Goal: Check status: Check status

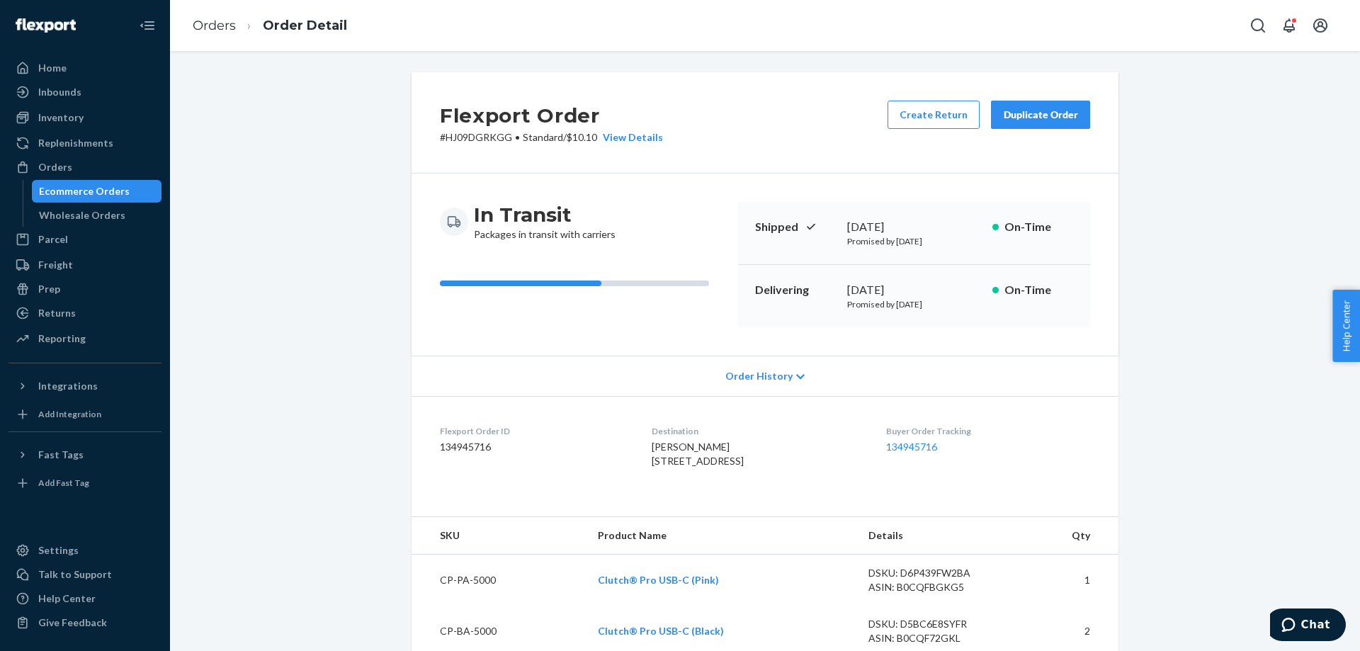
scroll to position [213, 0]
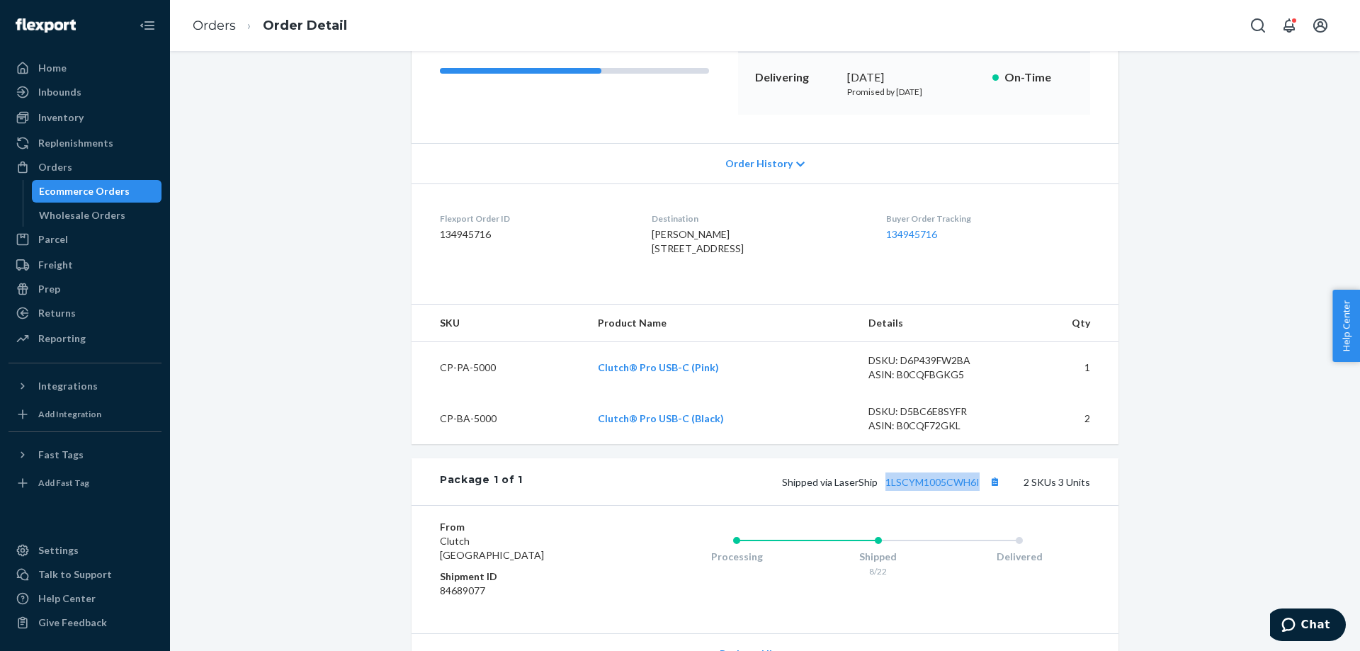
click at [108, 186] on div "Ecommerce Orders" at bounding box center [84, 191] width 91 height 14
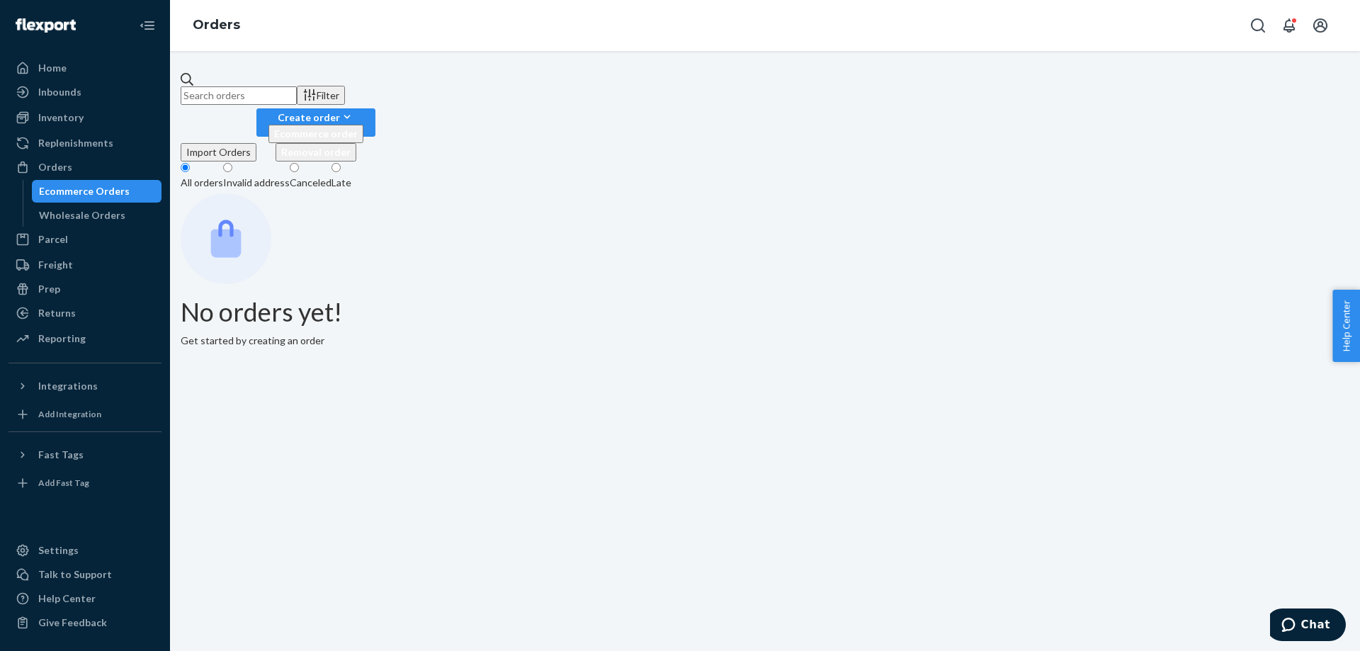
click at [297, 94] on input "text" at bounding box center [239, 95] width 116 height 18
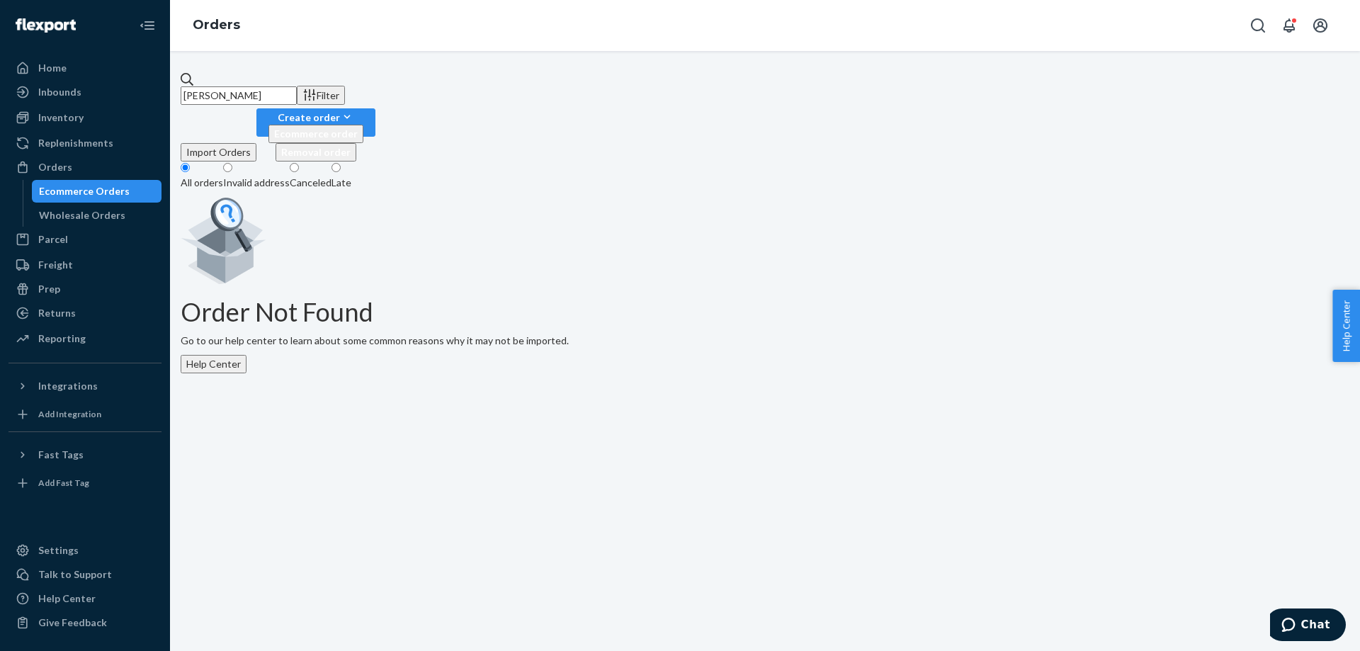
click at [297, 86] on input "tom wright" at bounding box center [239, 95] width 116 height 18
type input "tom wright"
click at [94, 208] on div "Wholesale Orders" at bounding box center [82, 215] width 86 height 14
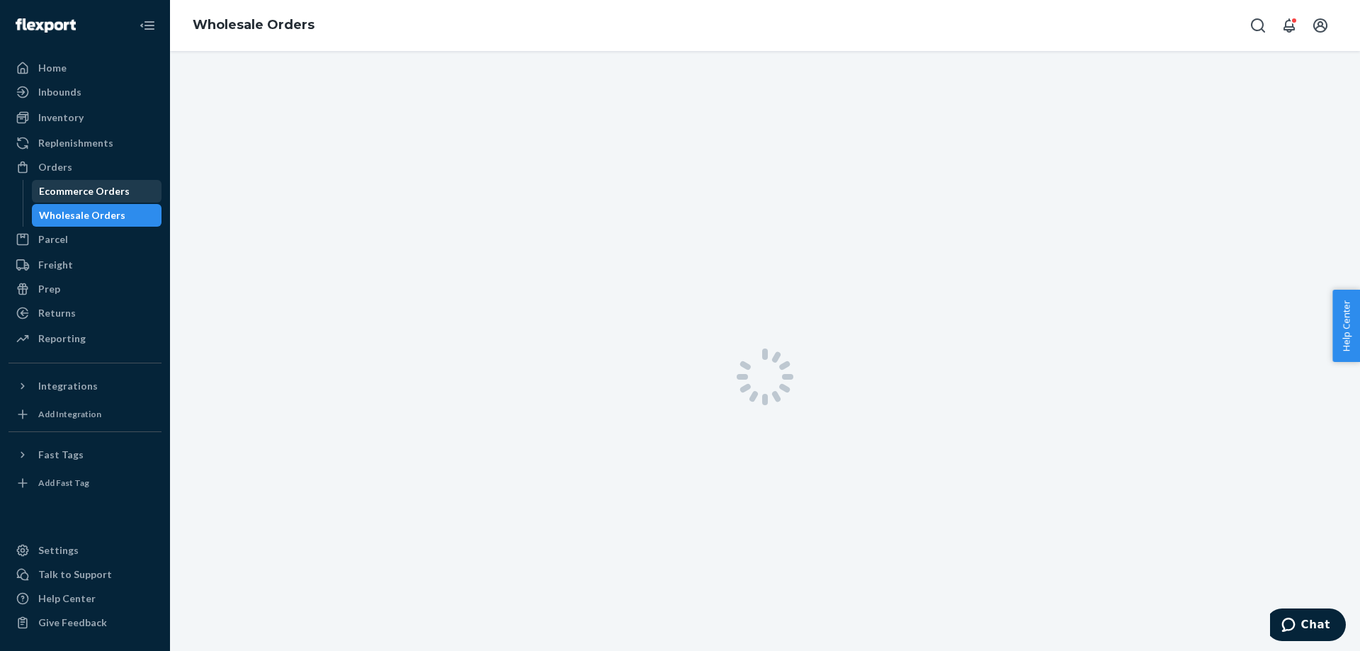
click at [103, 196] on div "Ecommerce Orders" at bounding box center [84, 191] width 91 height 14
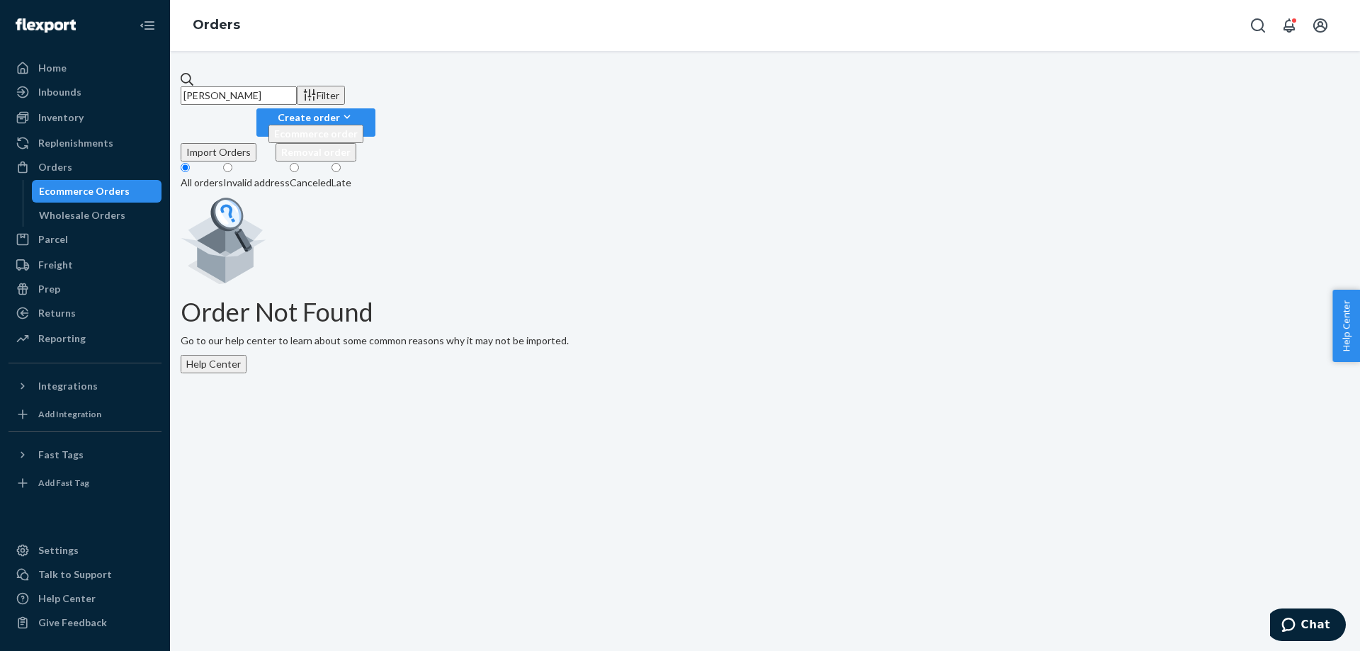
click at [297, 91] on input "tom wright" at bounding box center [239, 95] width 116 height 18
click at [297, 89] on input "tom wright" at bounding box center [239, 95] width 116 height 18
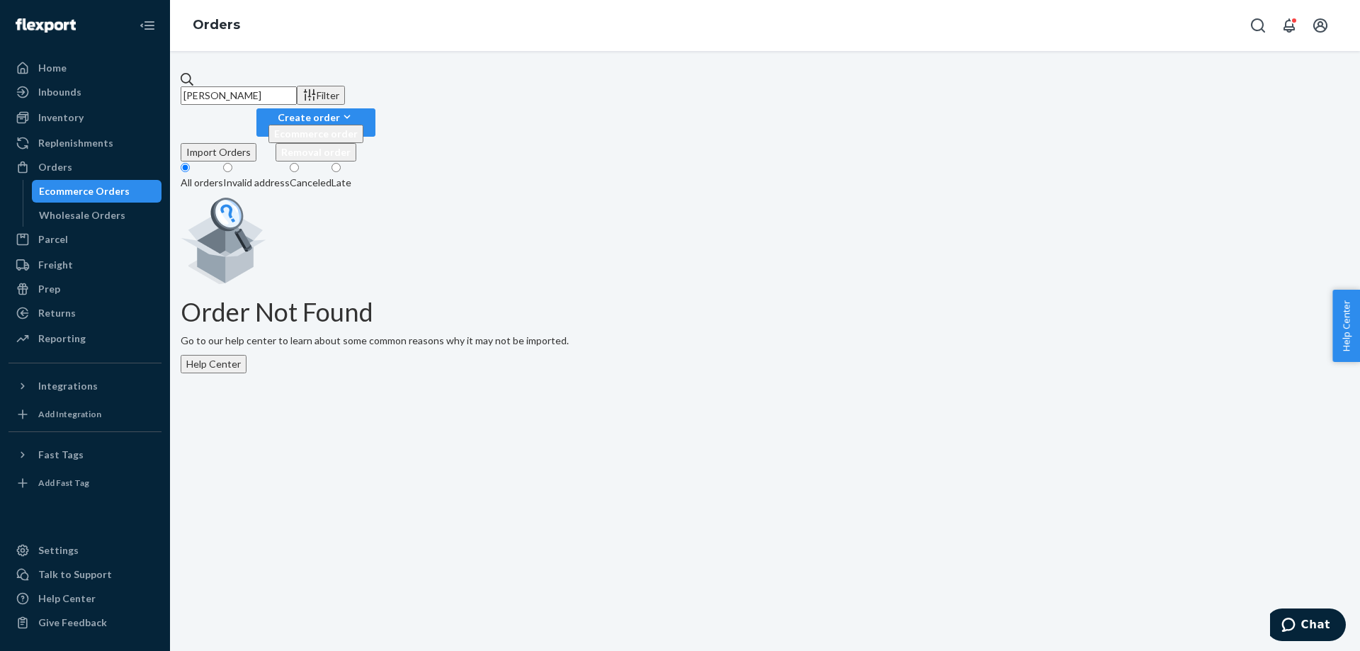
paste input "2077 town center"
paste input "PO box 365 oakridge [GEOGRAPHIC_DATA]"
drag, startPoint x: 448, startPoint y: 89, endPoint x: 261, endPoint y: 91, distance: 186.3
click at [261, 91] on input "PO box 365 oakridge [GEOGRAPHIC_DATA]" at bounding box center [239, 95] width 116 height 18
type input "PO box 365"
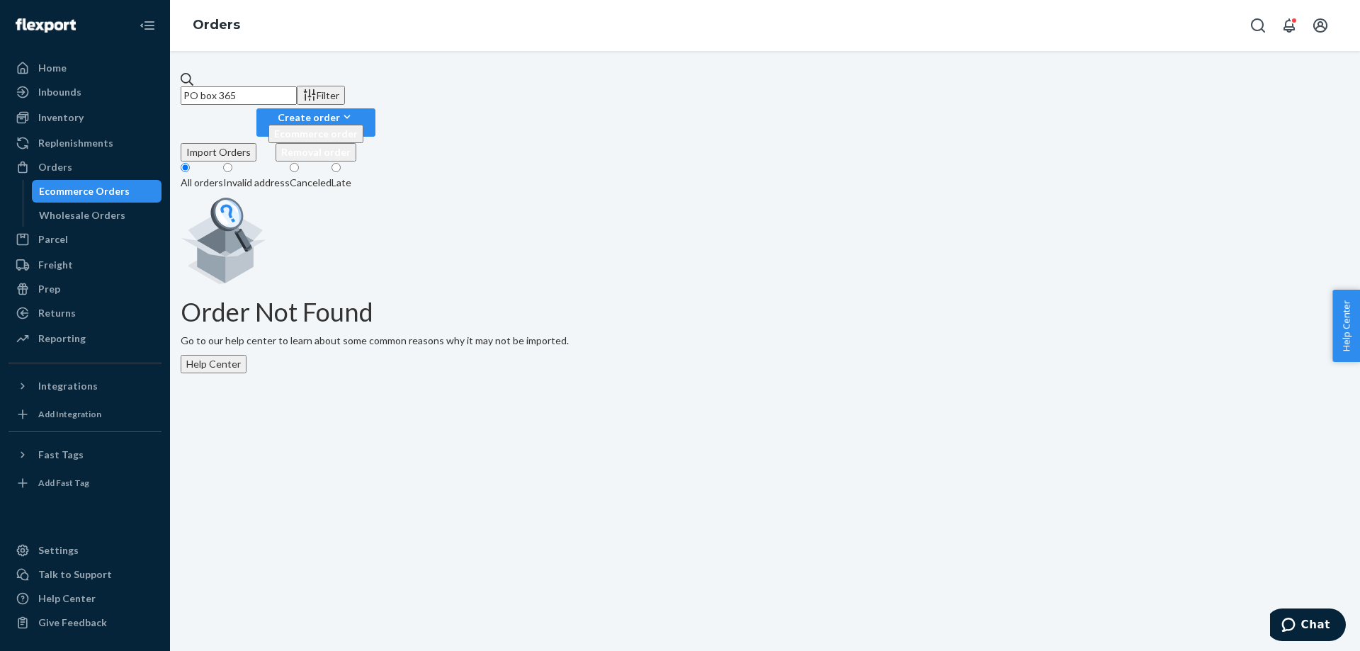
click at [116, 222] on div "Wholesale Orders" at bounding box center [82, 215] width 86 height 14
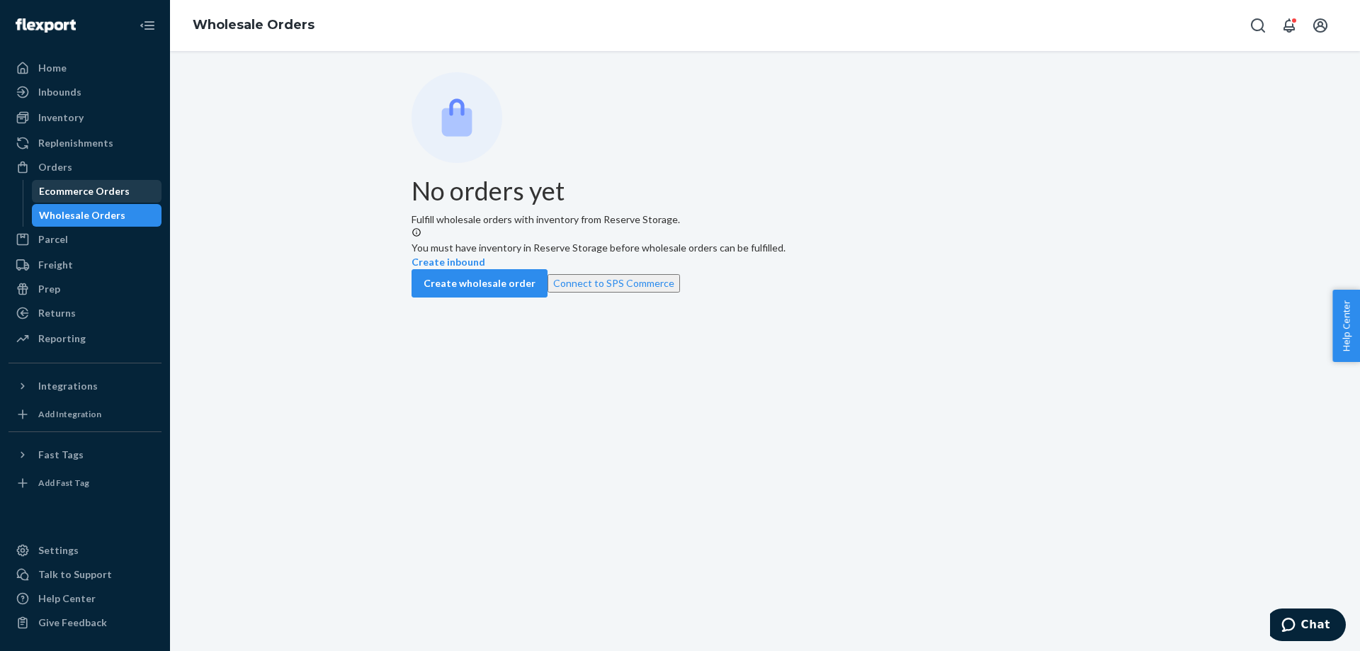
click at [135, 184] on div "Ecommerce Orders" at bounding box center [97, 191] width 128 height 20
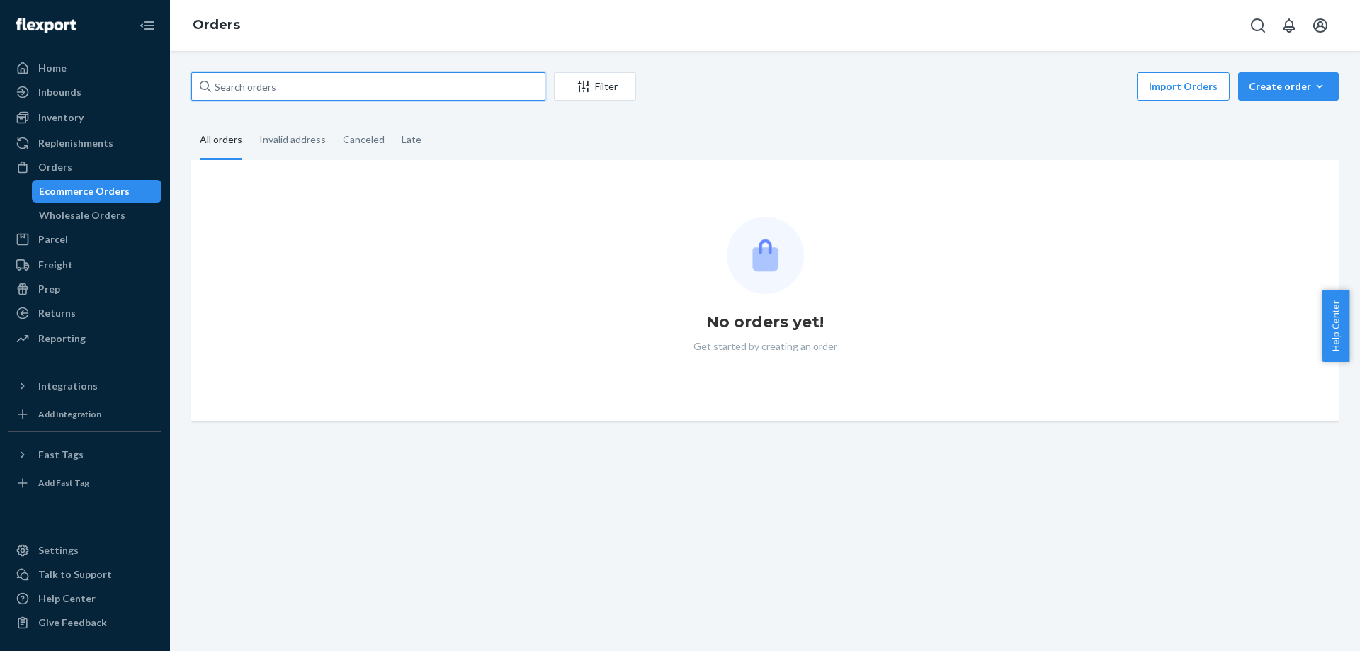
click at [496, 89] on input "text" at bounding box center [368, 86] width 354 height 28
paste input "PO box 365 oakridge [GEOGRAPHIC_DATA]"
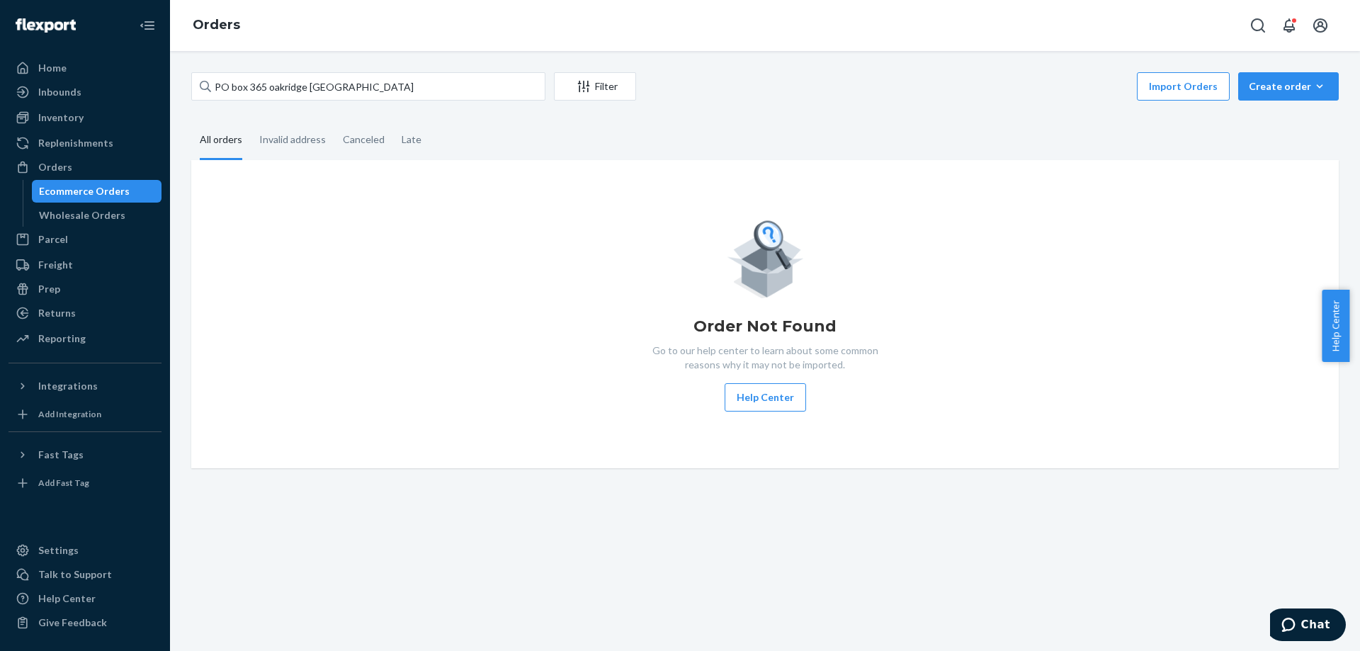
click at [727, 92] on div "Import Orders Create order Ecommerce order Removal order" at bounding box center [992, 88] width 694 height 32
drag, startPoint x: 379, startPoint y: 86, endPoint x: 268, endPoint y: 93, distance: 111.5
click at [268, 93] on input "PO box 365 oakridge [GEOGRAPHIC_DATA]" at bounding box center [368, 86] width 354 height 28
type input "PO box 365"
paste input "ornl federal credit"
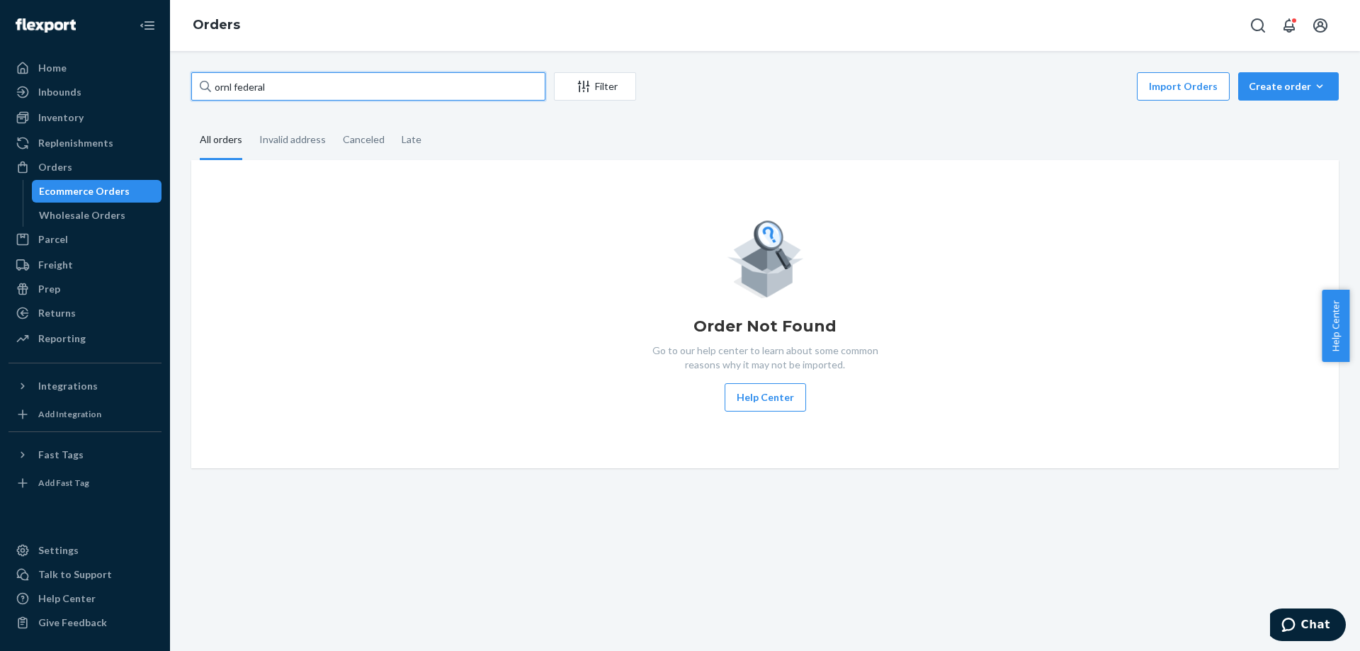
type input "ornl"
type input "ORNL federal"
click at [1029, 444] on div "Order Not Found Go to our help center to learn about some common reasons why it…" at bounding box center [765, 314] width 1148 height 308
